Goal: Find contact information: Find contact information

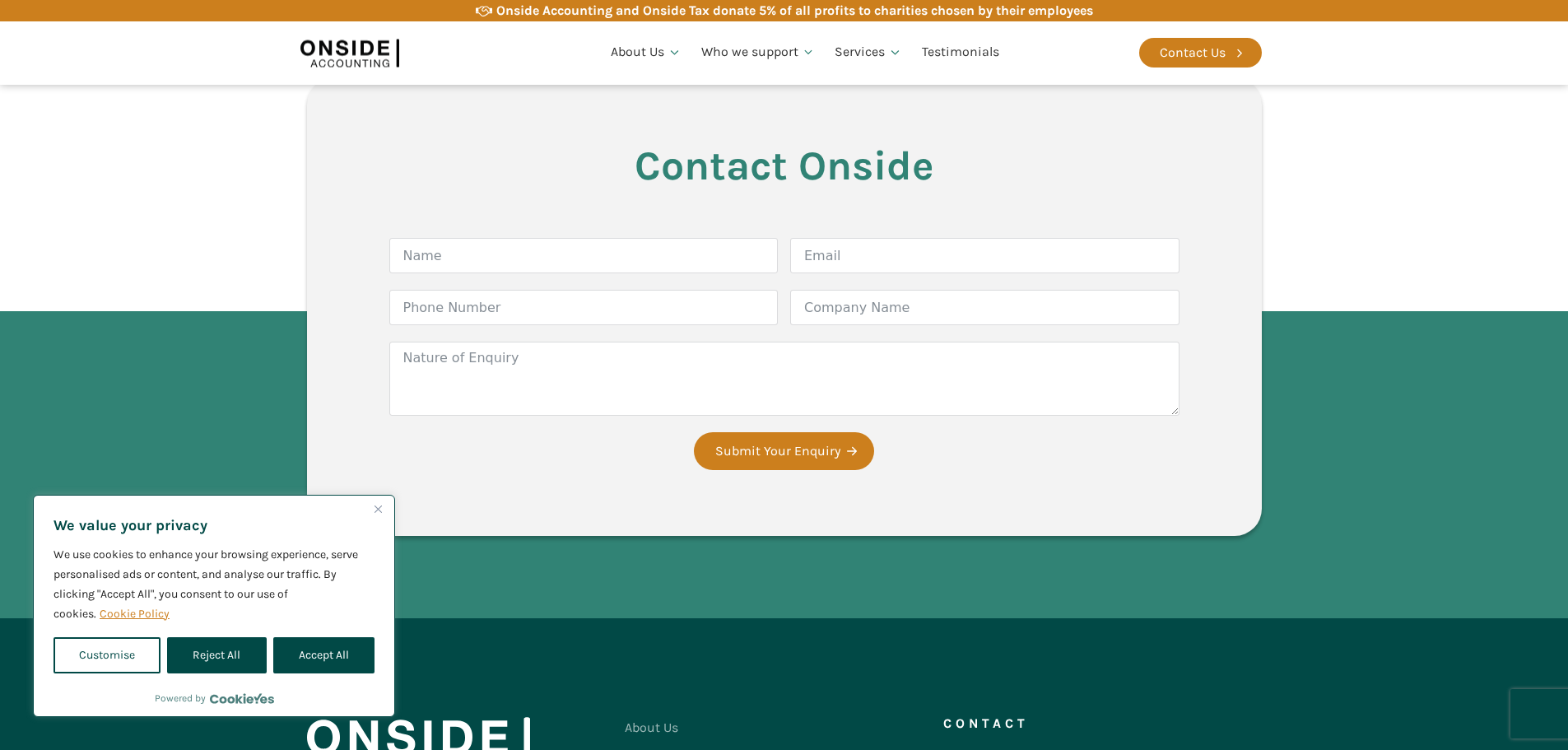
scroll to position [3155, 0]
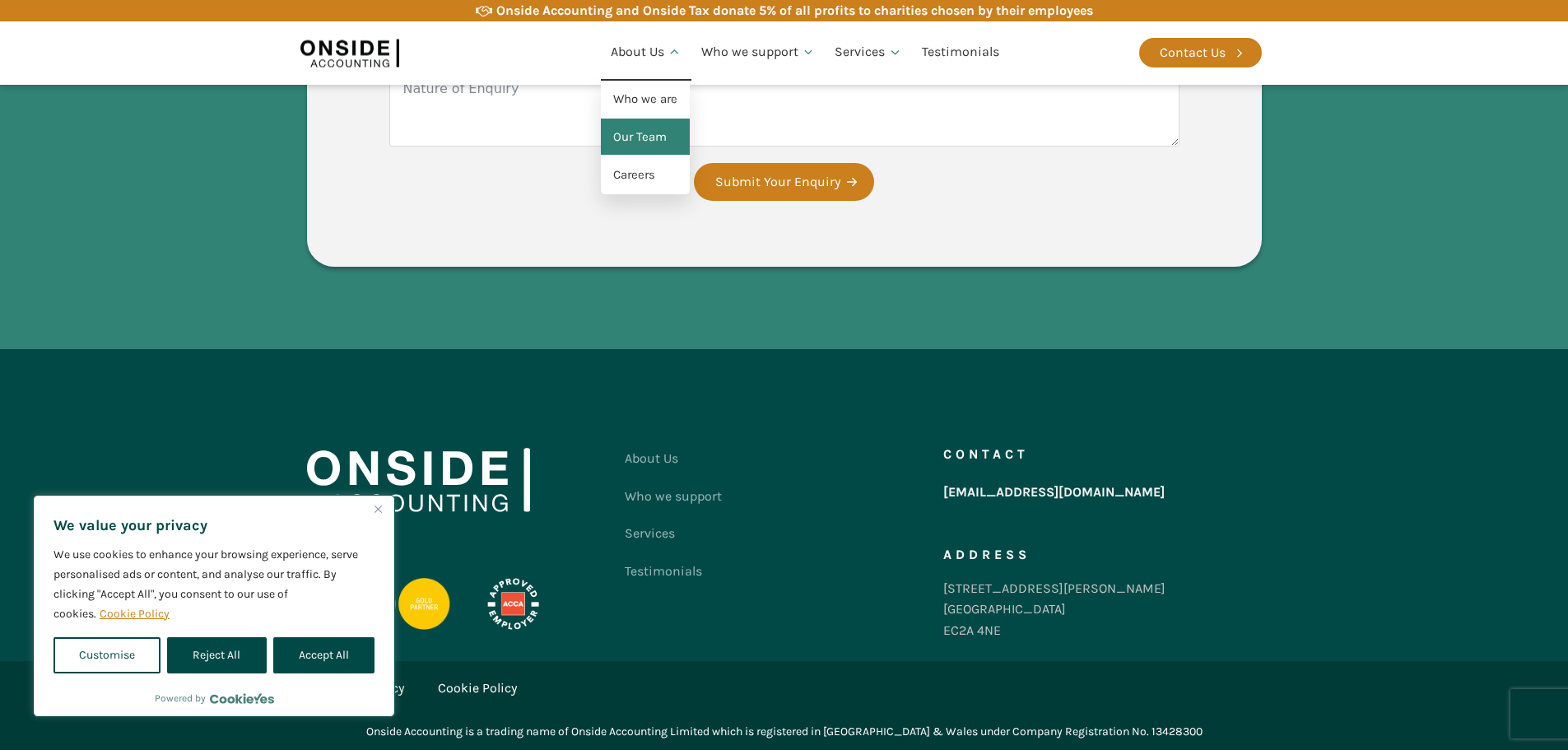
click at [636, 141] on link "Our Team" at bounding box center [644, 138] width 88 height 38
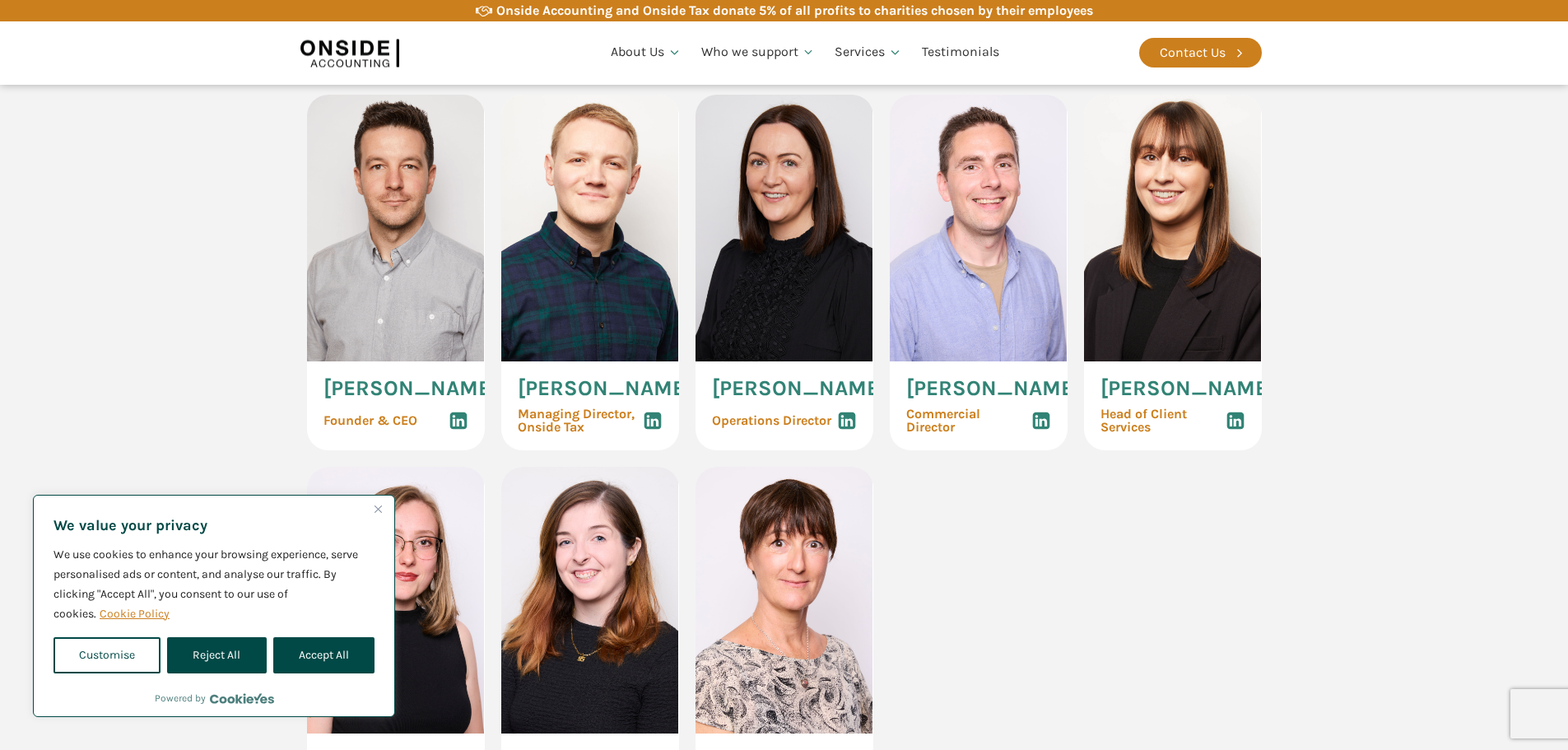
scroll to position [823, 0]
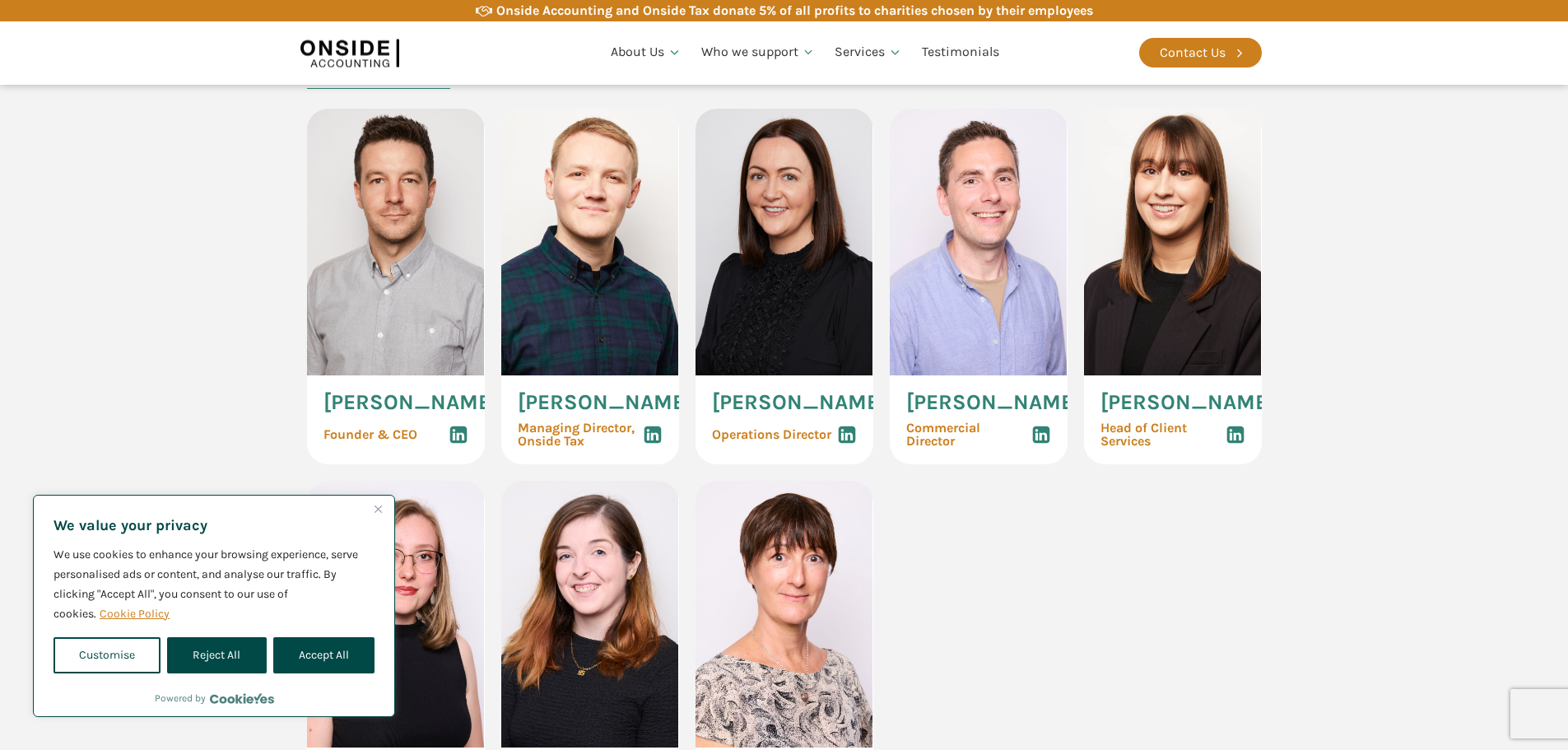
click at [1002, 317] on img at bounding box center [978, 242] width 178 height 266
click at [942, 402] on span "[PERSON_NAME]" at bounding box center [993, 402] width 174 height 21
click at [927, 448] on span "Commercial Director" at bounding box center [968, 434] width 125 height 26
click at [981, 298] on img at bounding box center [978, 242] width 178 height 266
click at [1048, 442] on use at bounding box center [1040, 434] width 17 height 17
